Goal: Transaction & Acquisition: Purchase product/service

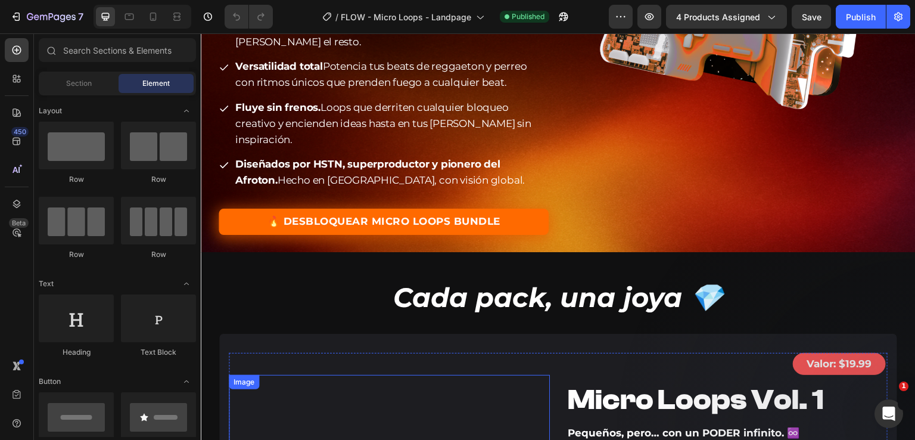
scroll to position [298, 0]
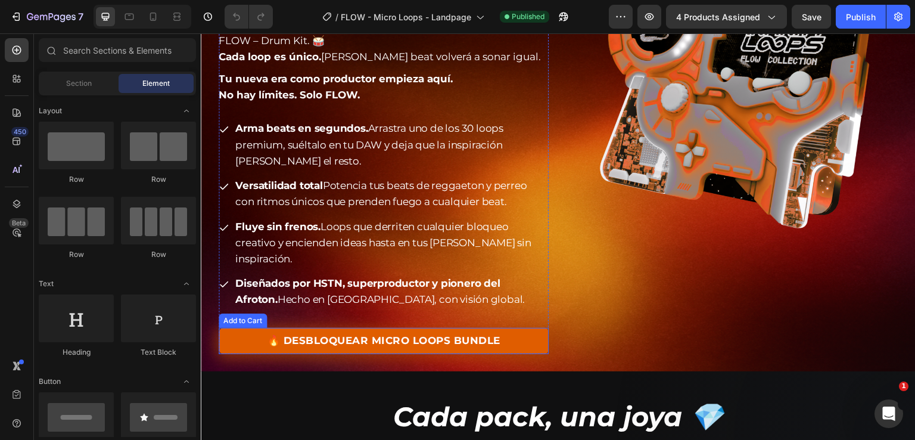
click at [219, 328] on button "🔥 DESBLOQUEAR MICRO LOOPS BUNDLE" at bounding box center [384, 341] width 330 height 26
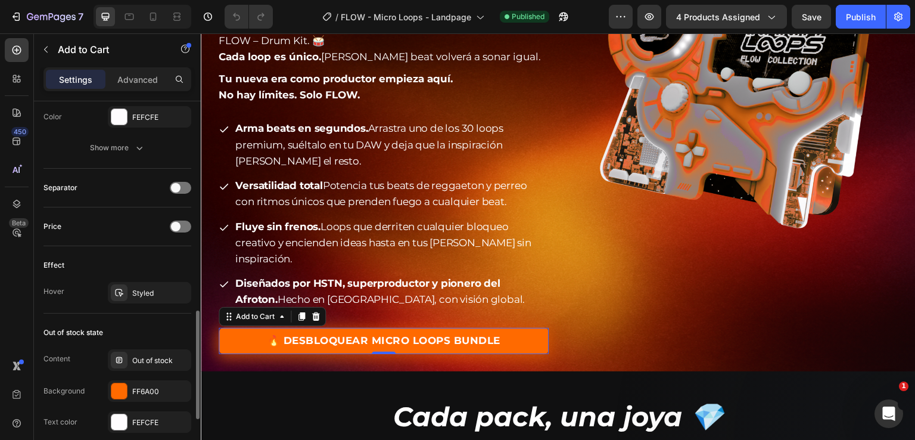
scroll to position [902, 0]
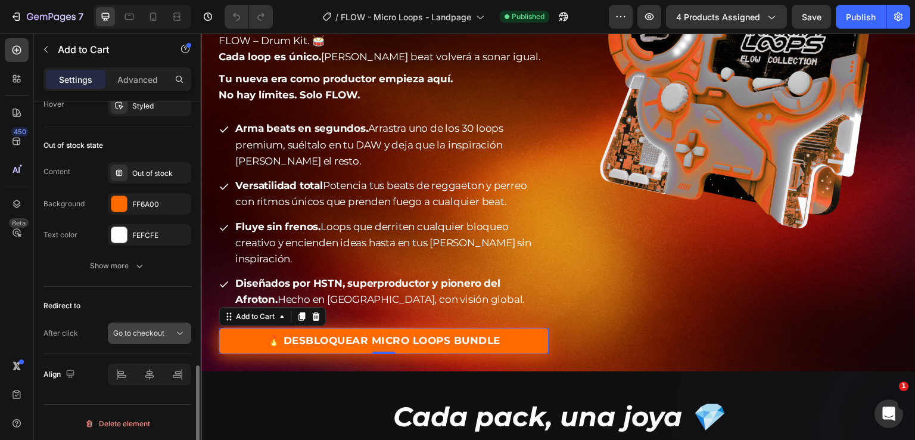
click at [131, 331] on span "Go to checkout" at bounding box center [138, 332] width 51 height 9
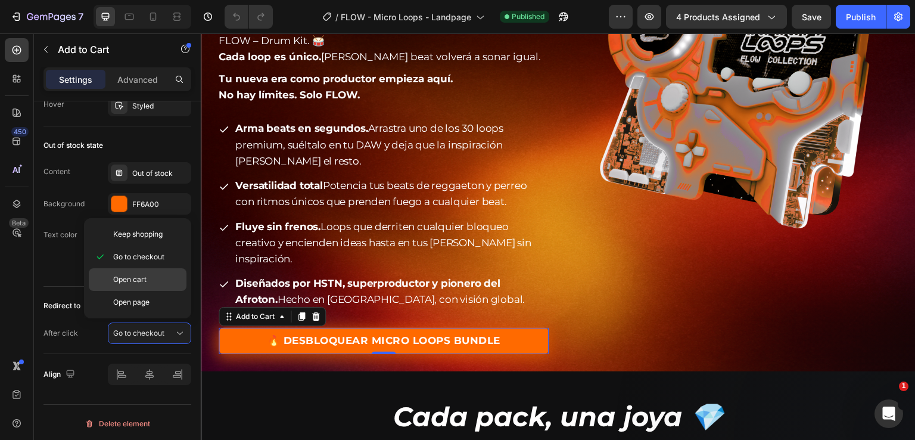
click at [145, 291] on div "Open cart" at bounding box center [138, 302] width 98 height 23
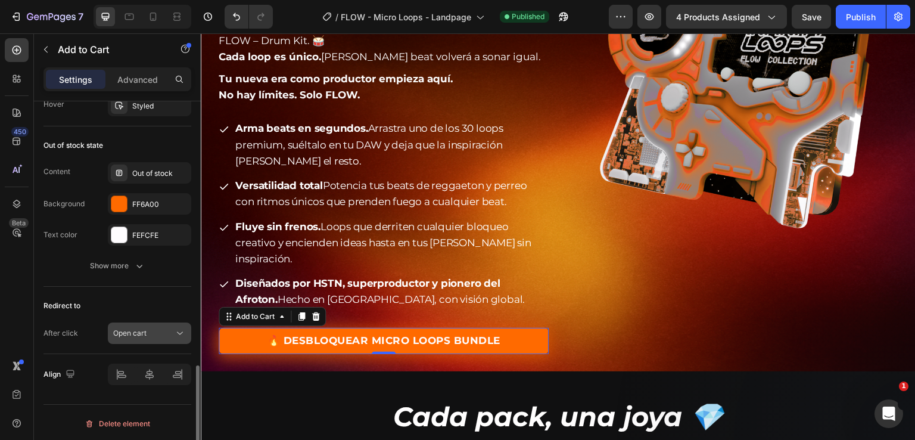
click at [138, 328] on span "Open cart" at bounding box center [129, 332] width 33 height 9
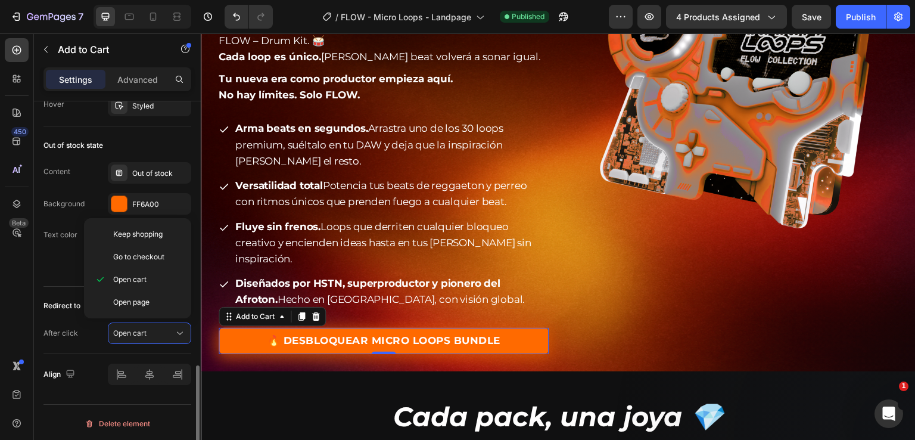
click at [48, 280] on div "Out of stock state Content Out of stock Background FF6A00 Text color FEFCFE Sho…" at bounding box center [117, 206] width 148 height 160
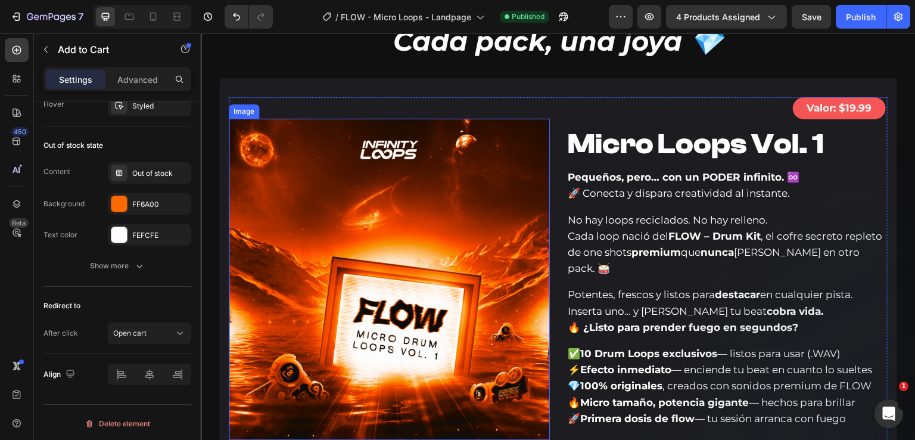
scroll to position [953, 0]
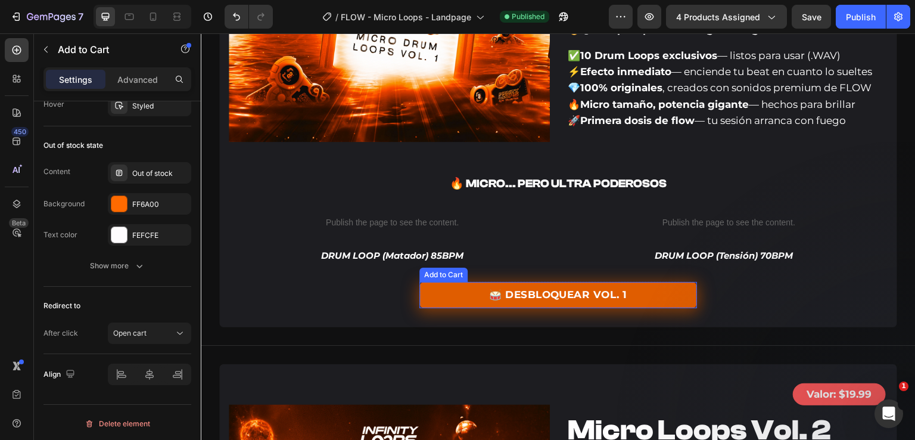
click at [420, 282] on button "🥁 DESBLOQUEAR VOL. 1" at bounding box center [558, 295] width 278 height 26
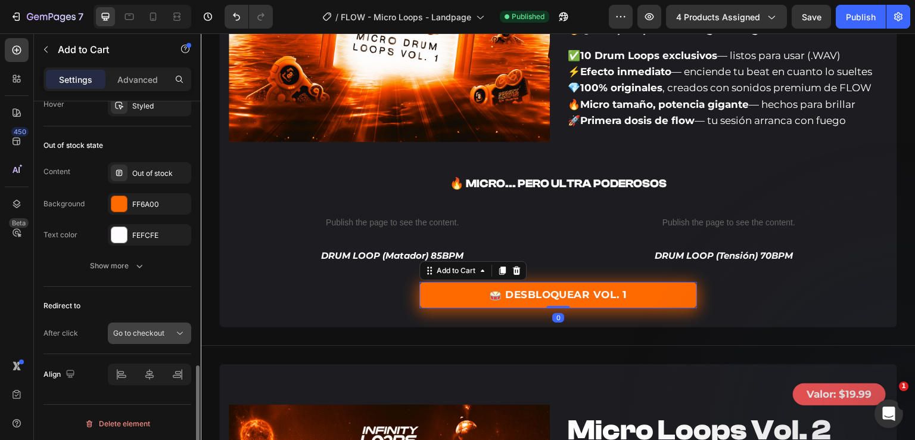
click at [138, 331] on span "Go to checkout" at bounding box center [138, 332] width 51 height 9
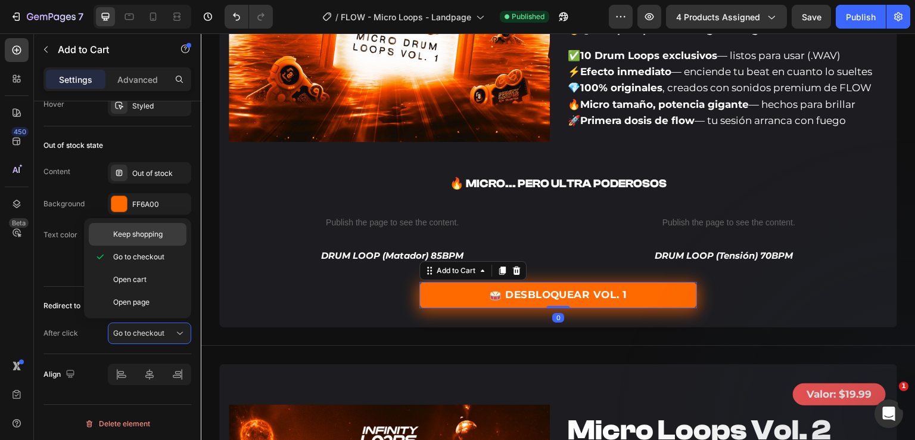
click at [142, 235] on span "Keep shopping" at bounding box center [137, 234] width 49 height 11
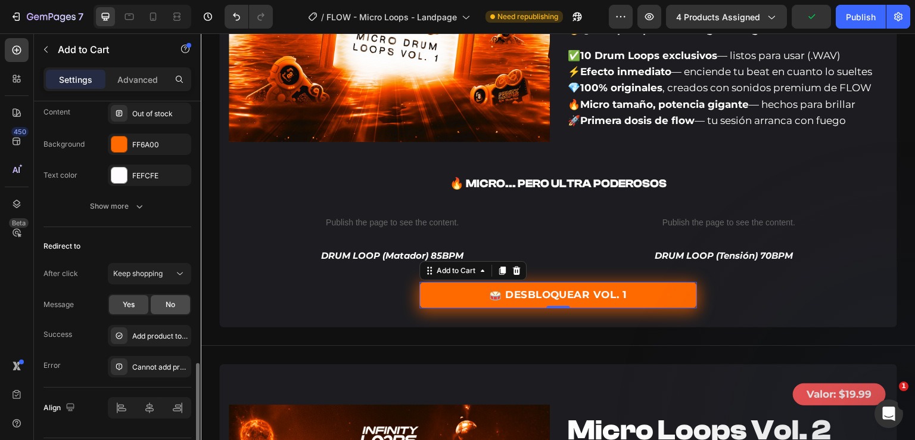
click at [173, 301] on span "No" at bounding box center [171, 304] width 10 height 11
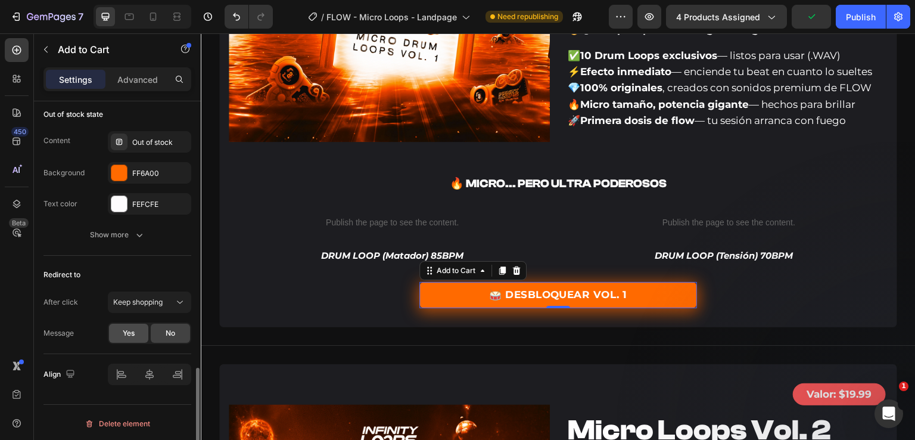
click at [134, 331] on span "Yes" at bounding box center [129, 333] width 12 height 11
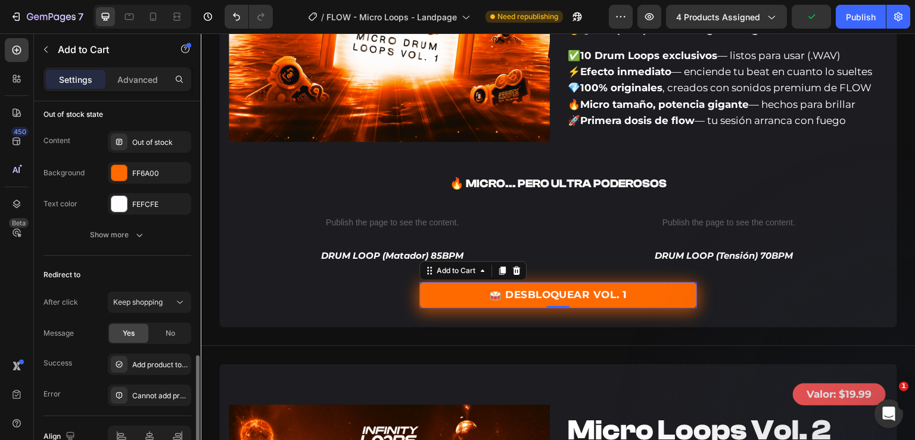
scroll to position [993, 0]
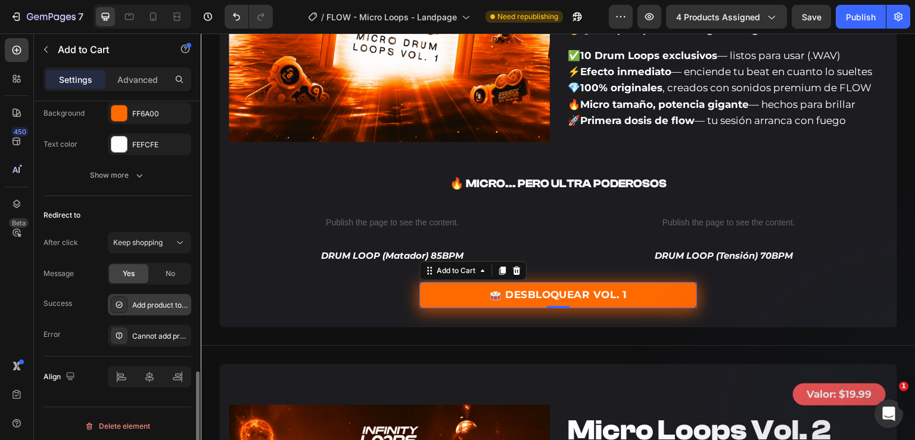
click at [153, 304] on div "Add product to cart successfully" at bounding box center [160, 305] width 56 height 11
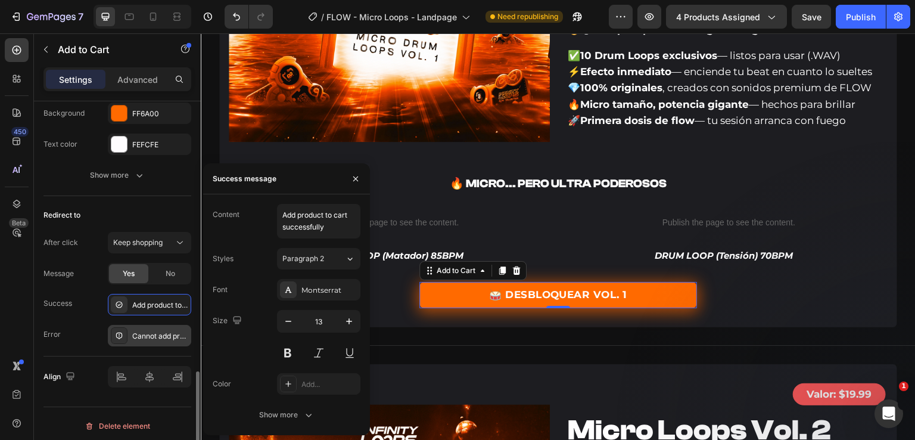
click at [147, 334] on div "Cannot add product to cart" at bounding box center [160, 336] width 56 height 11
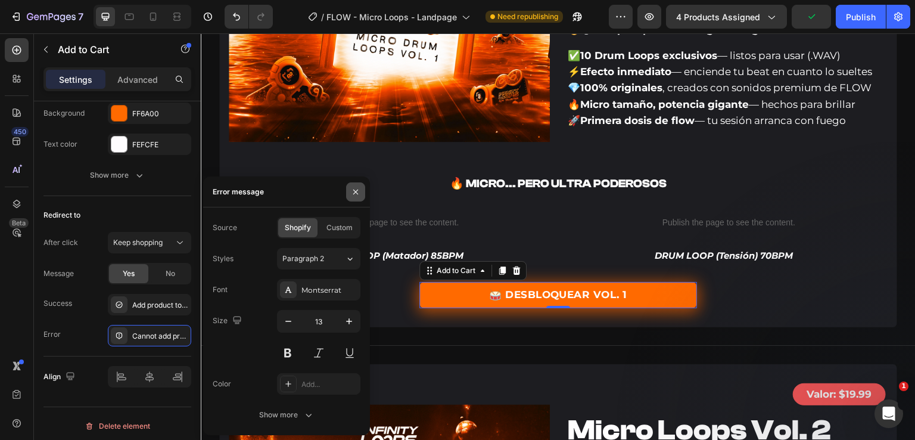
drag, startPoint x: 357, startPoint y: 198, endPoint x: 127, endPoint y: 164, distance: 231.8
click at [357, 198] on button "button" at bounding box center [355, 191] width 19 height 19
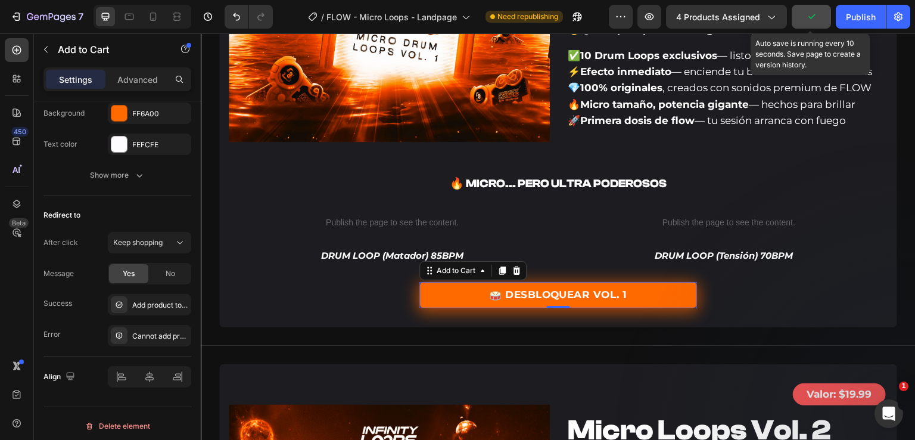
click at [826, 10] on button "button" at bounding box center [811, 17] width 39 height 24
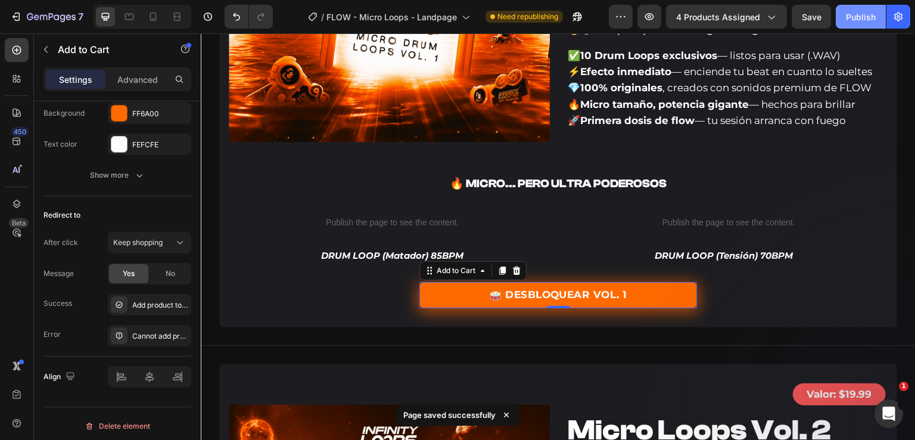
click at [844, 10] on button "Publish" at bounding box center [861, 17] width 50 height 24
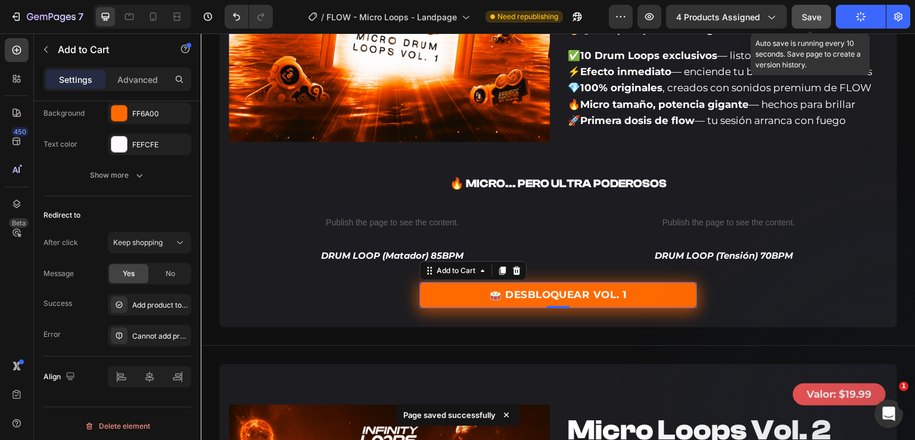
click at [815, 10] on button "Save" at bounding box center [811, 17] width 39 height 24
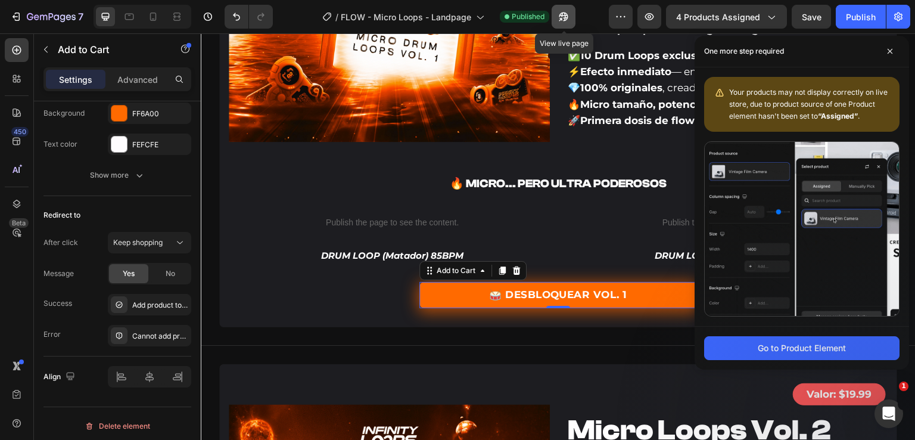
click at [561, 17] on icon "button" at bounding box center [564, 17] width 12 height 12
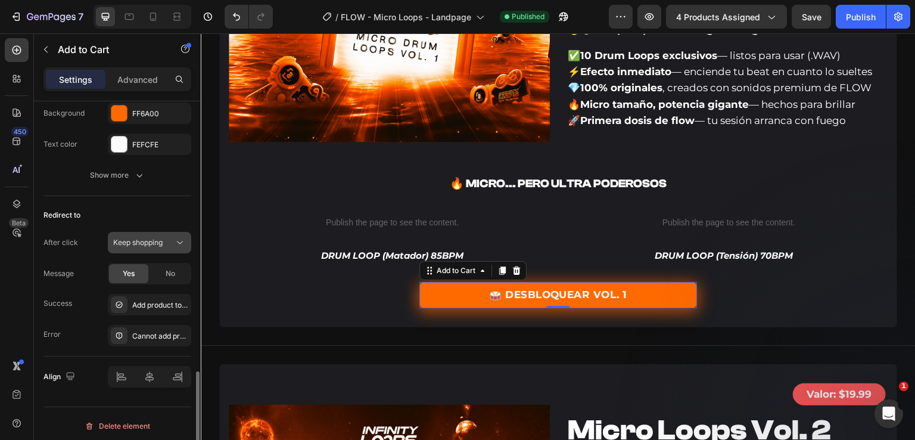
click at [143, 240] on span "Keep shopping" at bounding box center [137, 242] width 49 height 9
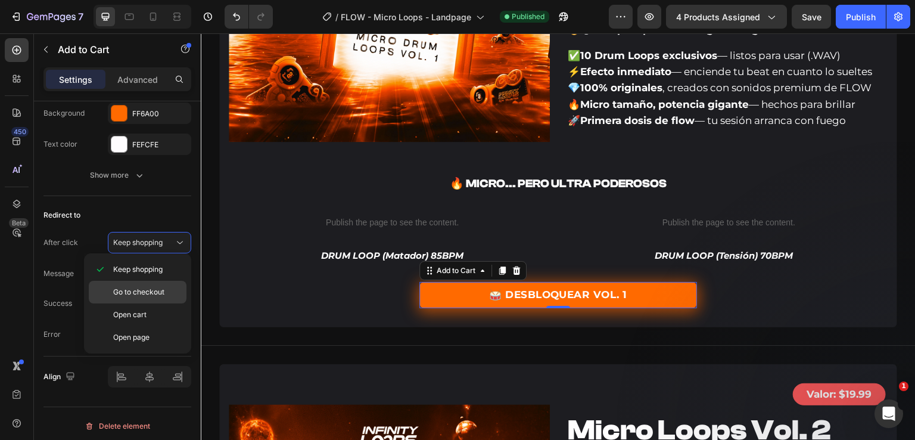
click at [157, 294] on span "Go to checkout" at bounding box center [138, 292] width 51 height 11
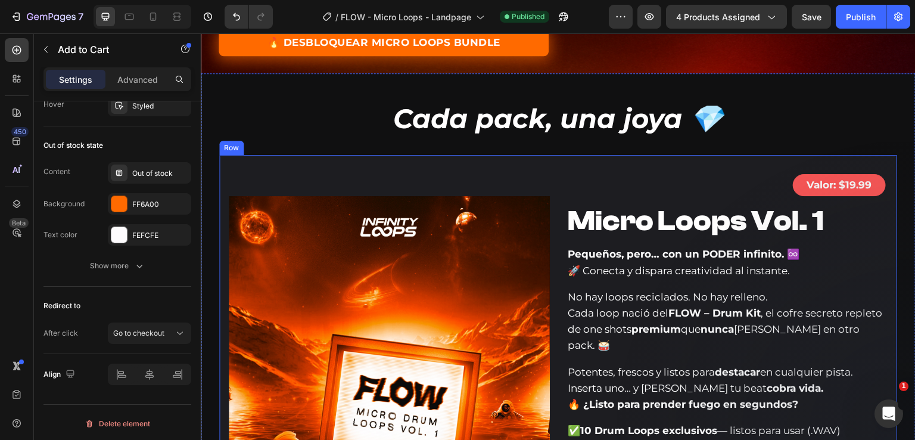
scroll to position [417, 0]
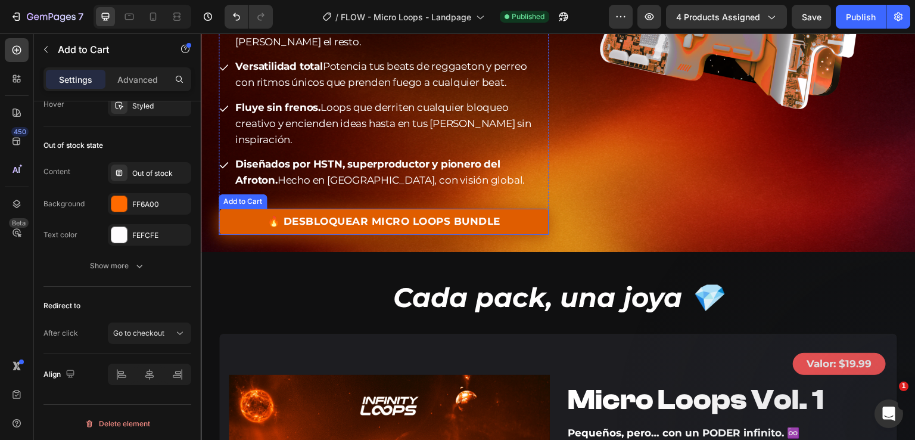
click at [222, 209] on button "🔥 DESBLOQUEAR MICRO LOOPS BUNDLE" at bounding box center [384, 222] width 330 height 26
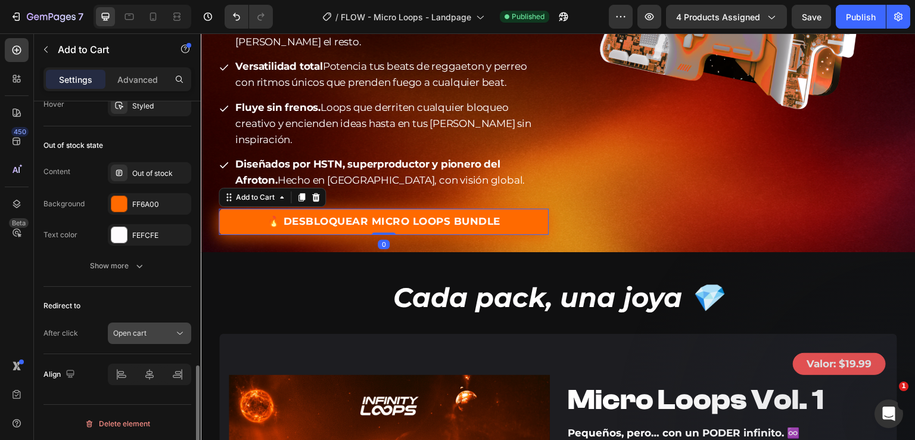
click at [132, 338] on button "Open cart" at bounding box center [149, 332] width 83 height 21
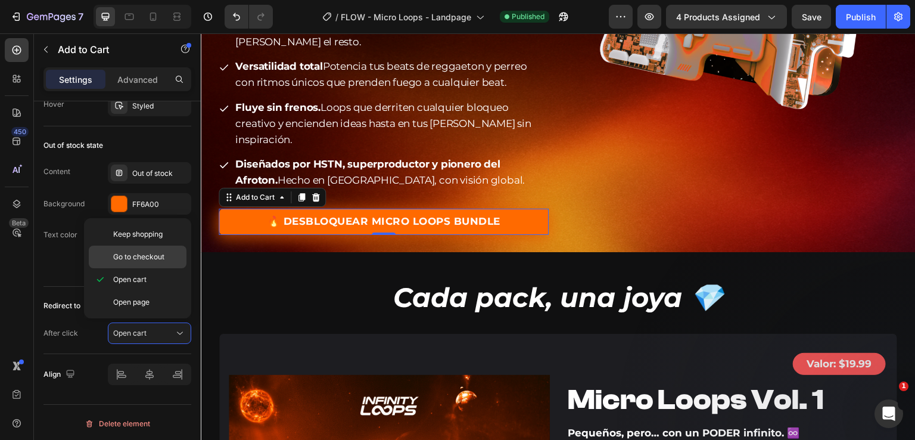
click at [135, 259] on span "Go to checkout" at bounding box center [138, 256] width 51 height 11
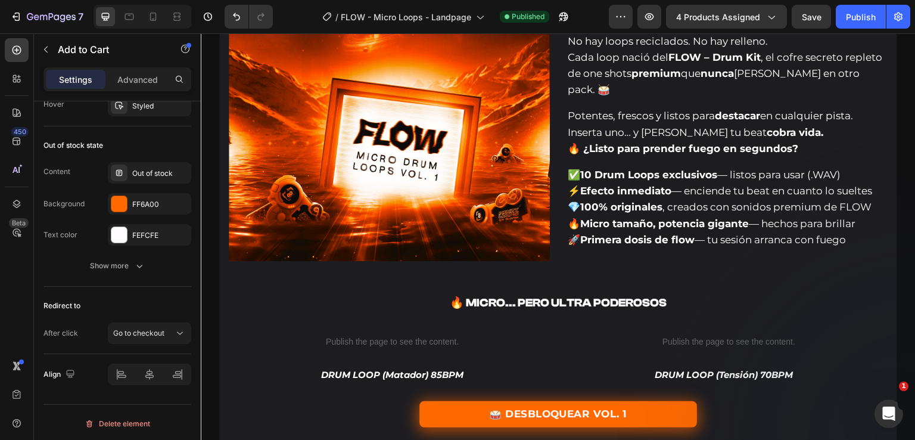
scroll to position [1132, 0]
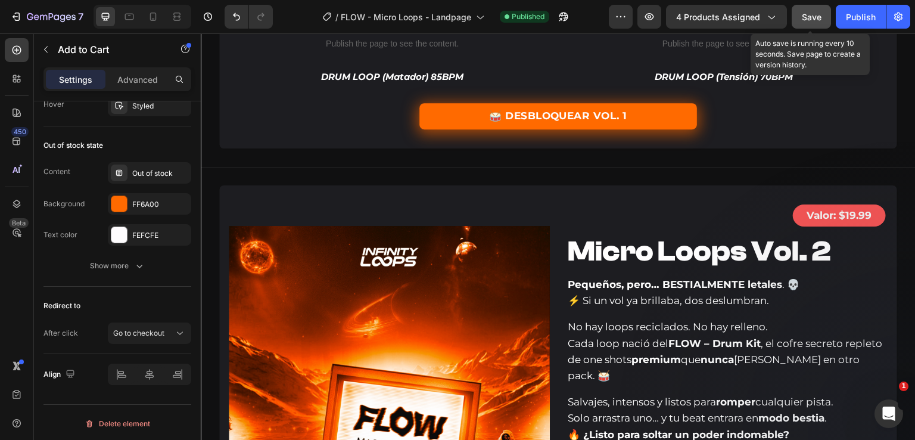
click at [828, 14] on button "Save" at bounding box center [811, 17] width 39 height 24
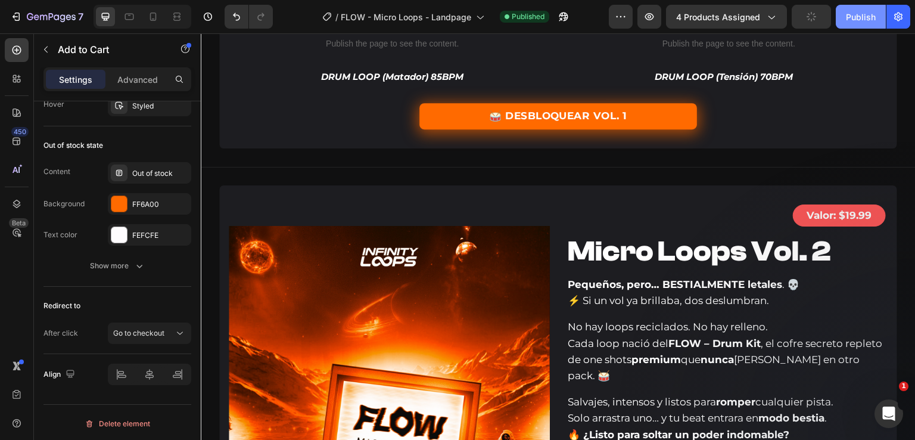
click at [854, 13] on div "Publish" at bounding box center [861, 17] width 30 height 13
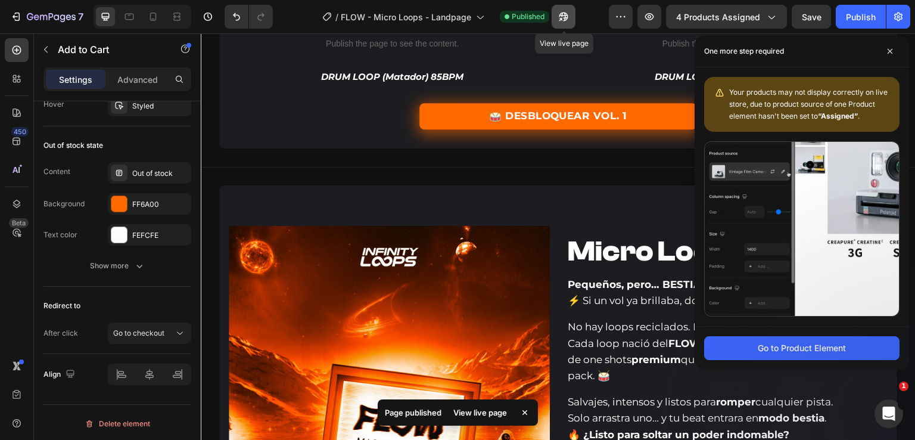
click at [558, 17] on icon "button" at bounding box center [564, 17] width 12 height 12
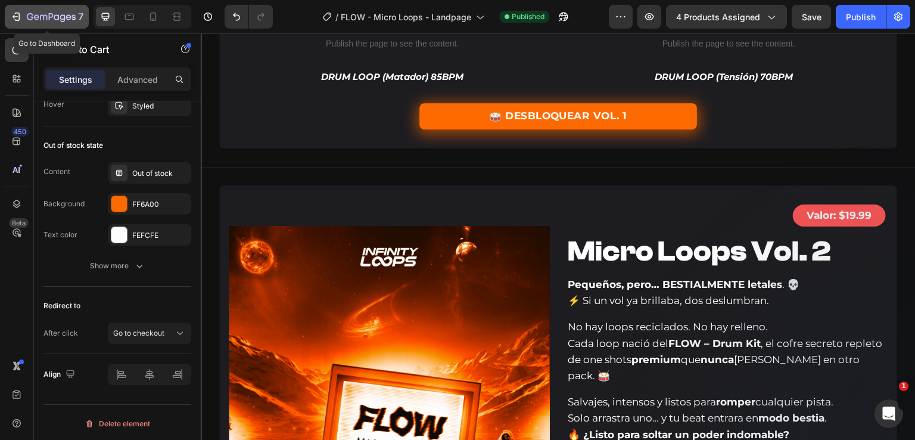
click at [48, 23] on div "7" at bounding box center [55, 17] width 57 height 14
